Goal: Task Accomplishment & Management: Use online tool/utility

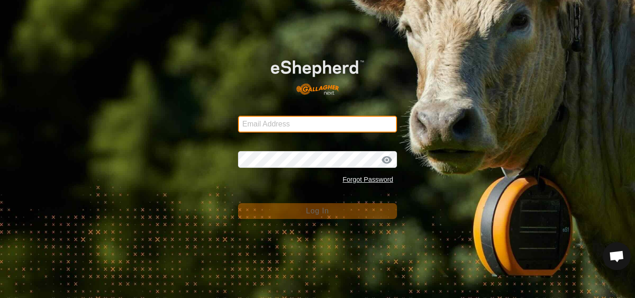
click at [305, 128] on input "Email Address" at bounding box center [317, 124] width 159 height 17
type input "[EMAIL_ADDRESS][DOMAIN_NAME]"
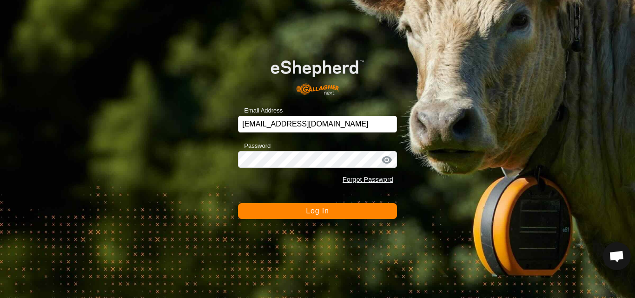
click at [308, 210] on span "Log In" at bounding box center [317, 211] width 23 height 8
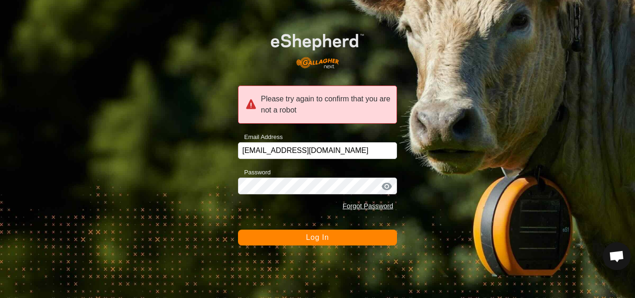
click at [311, 238] on span "Log In" at bounding box center [317, 237] width 23 height 8
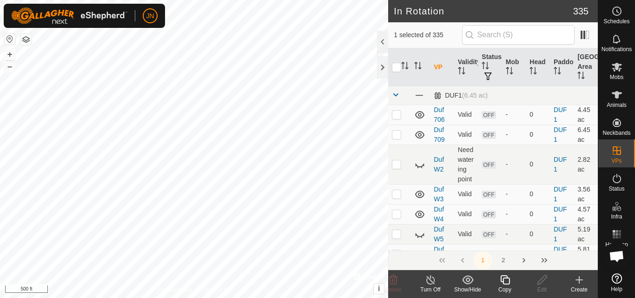
click at [504, 281] on icon at bounding box center [505, 279] width 12 height 11
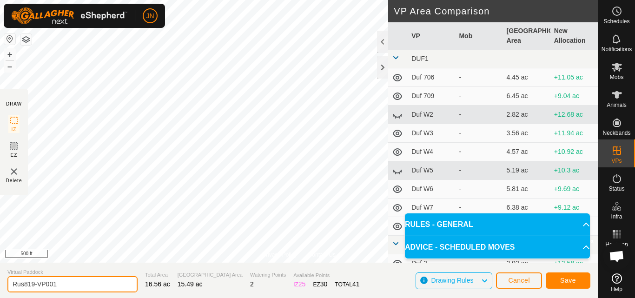
click at [68, 283] on input "Rus819-VP001" at bounding box center [72, 284] width 130 height 16
type input "Rus902"
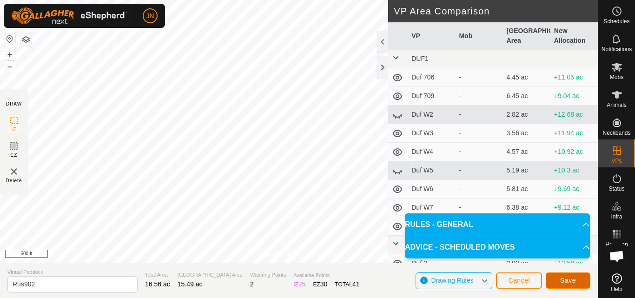
click at [569, 278] on span "Save" at bounding box center [568, 280] width 16 height 7
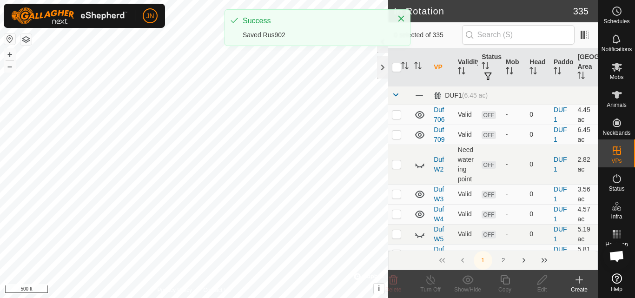
click at [615, 69] on icon at bounding box center [617, 67] width 10 height 9
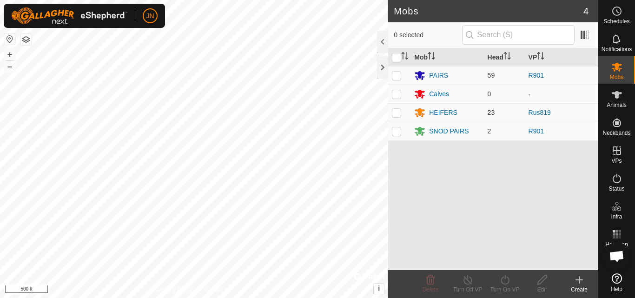
click at [397, 112] on p-checkbox at bounding box center [396, 112] width 9 height 7
checkbox input "true"
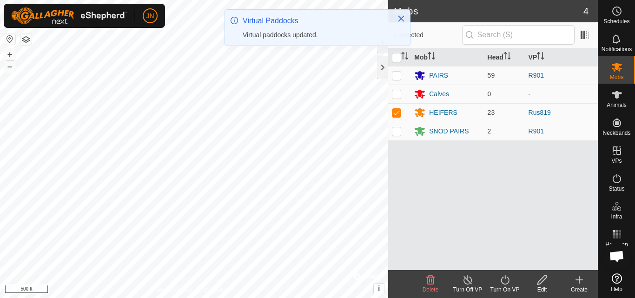
click at [505, 277] on icon at bounding box center [505, 279] width 8 height 9
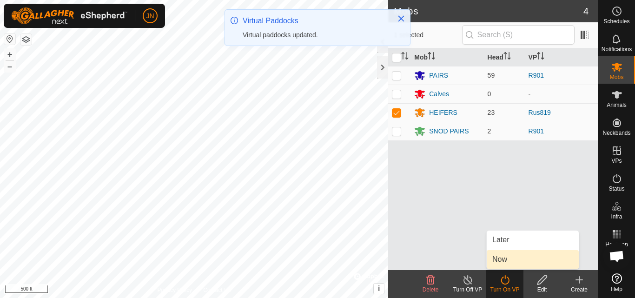
click at [505, 262] on link "Now" at bounding box center [533, 259] width 92 height 19
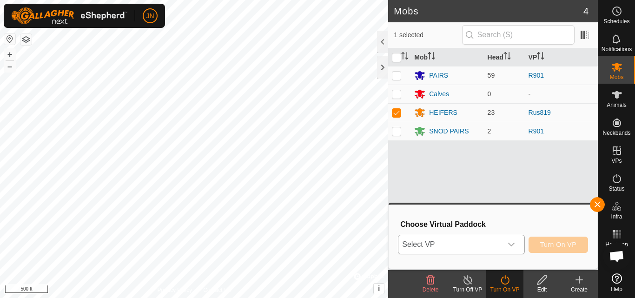
click at [474, 240] on span "Select VP" at bounding box center [449, 244] width 103 height 19
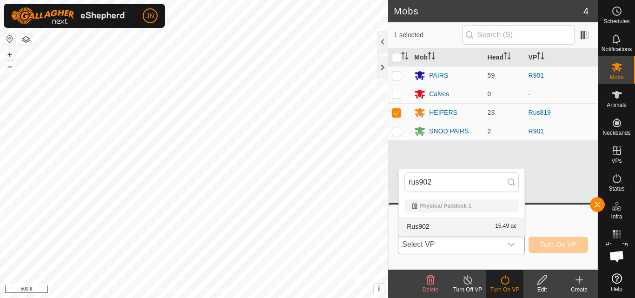
type input "rus902"
click at [473, 227] on li "Rus902 15.49 ac" at bounding box center [462, 226] width 126 height 19
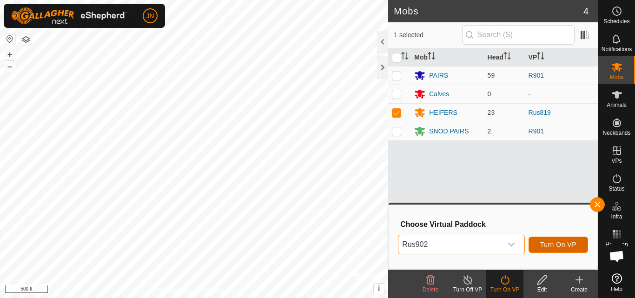
click at [554, 241] on span "Turn On VP" at bounding box center [558, 244] width 36 height 7
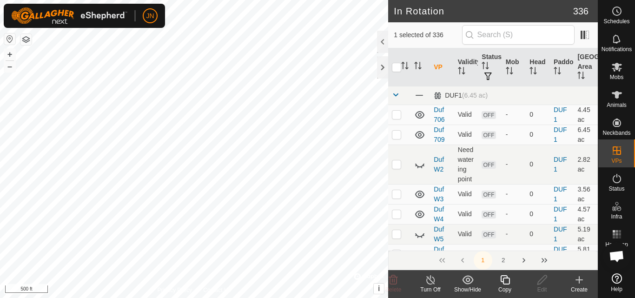
click at [506, 278] on icon at bounding box center [504, 279] width 9 height 9
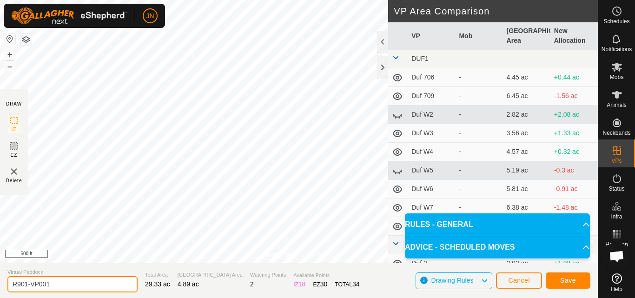
click at [73, 285] on input "R901-VP001" at bounding box center [72, 284] width 130 height 16
type input "R902"
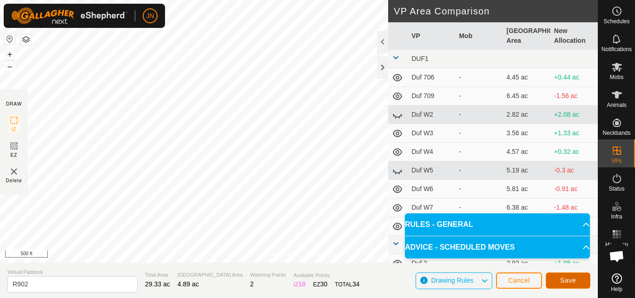
click at [567, 280] on span "Save" at bounding box center [568, 280] width 16 height 7
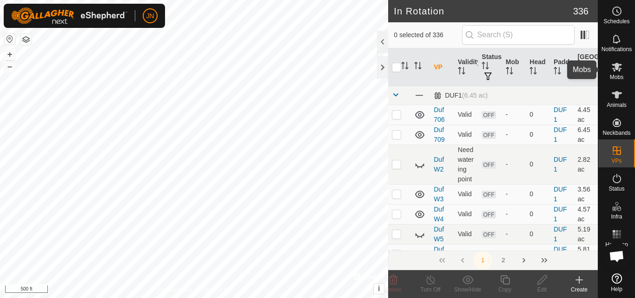
click at [615, 64] on icon at bounding box center [617, 67] width 10 height 9
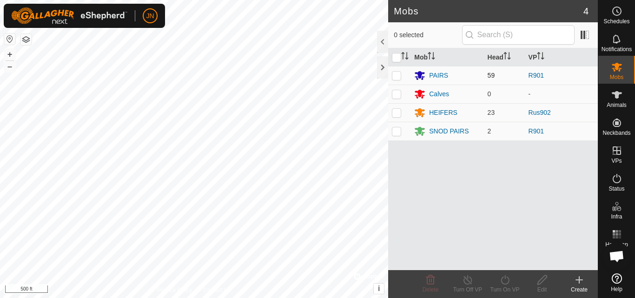
click at [395, 74] on p-checkbox at bounding box center [396, 75] width 9 height 7
checkbox input "true"
click at [397, 132] on p-checkbox at bounding box center [396, 130] width 9 height 7
checkbox input "true"
click at [503, 281] on icon at bounding box center [505, 279] width 12 height 11
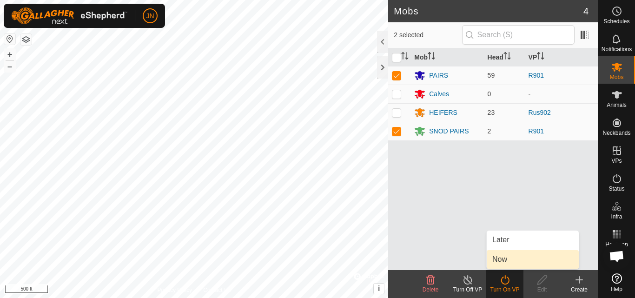
click at [508, 259] on link "Now" at bounding box center [533, 259] width 92 height 19
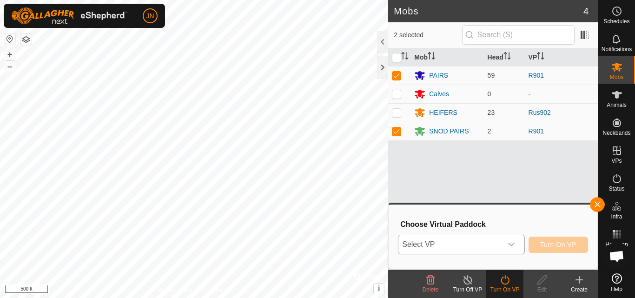
click at [472, 245] on span "Select VP" at bounding box center [449, 244] width 103 height 19
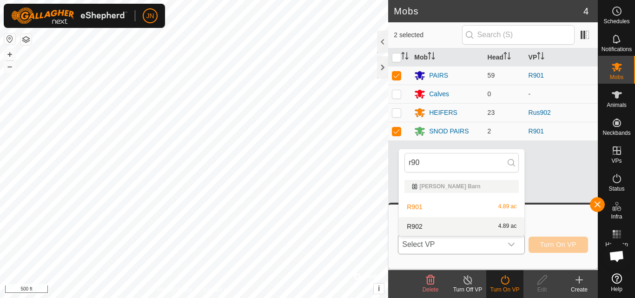
type input "r90"
click at [489, 225] on li "R902 4.89 ac" at bounding box center [462, 226] width 126 height 19
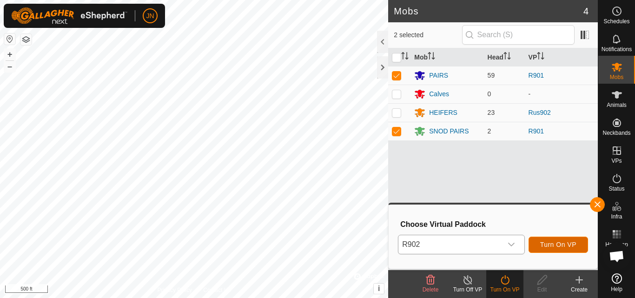
click at [561, 242] on span "Turn On VP" at bounding box center [558, 244] width 36 height 7
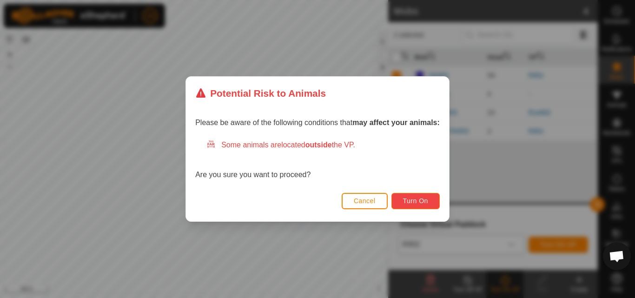
click at [430, 203] on button "Turn On" at bounding box center [415, 201] width 48 height 16
